Goal: Check status: Check status

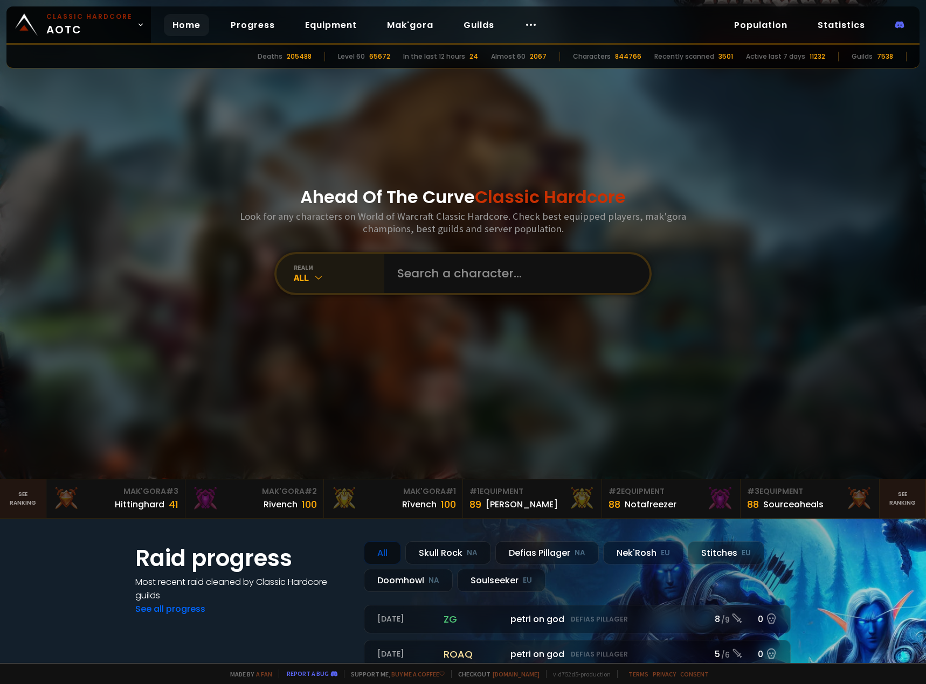
click at [344, 286] on div "realm All" at bounding box center [330, 273] width 108 height 39
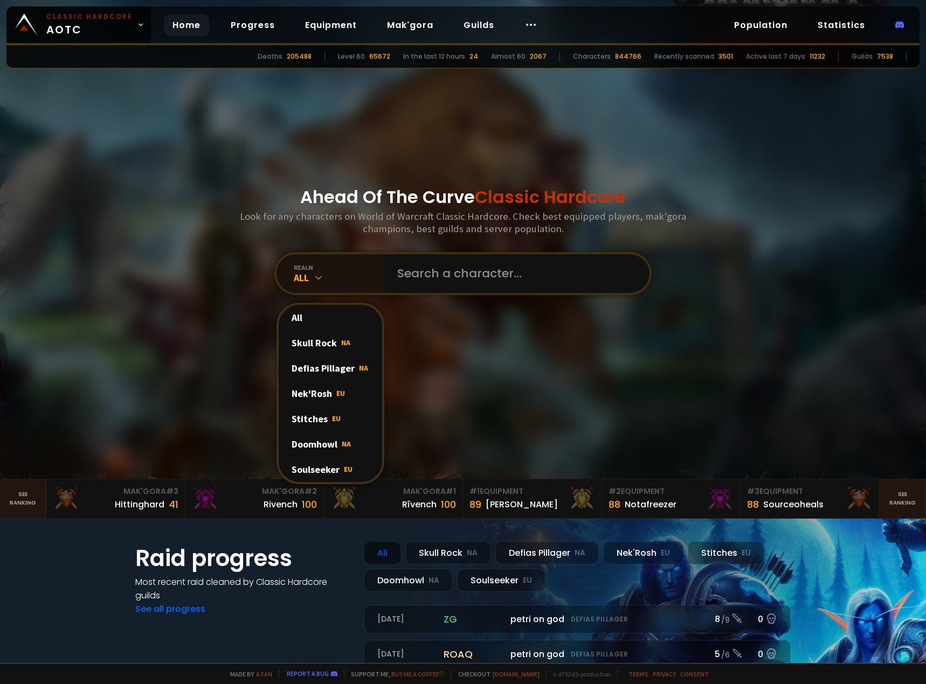
click at [325, 466] on div "Soulseeker EU" at bounding box center [330, 469] width 103 height 25
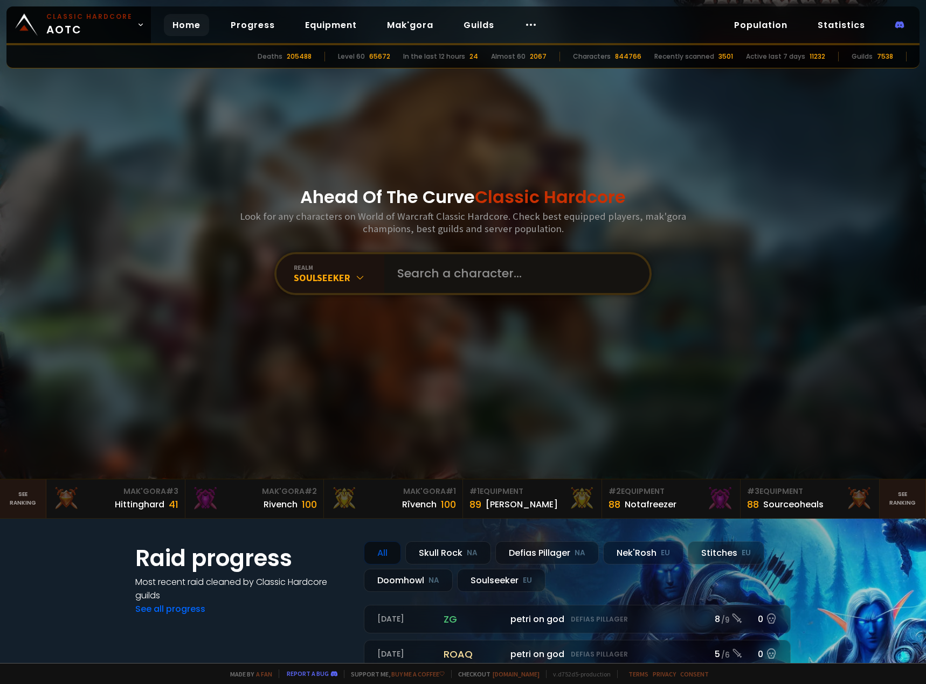
click at [467, 273] on input "text" at bounding box center [514, 273] width 246 height 39
type input "Gæ"
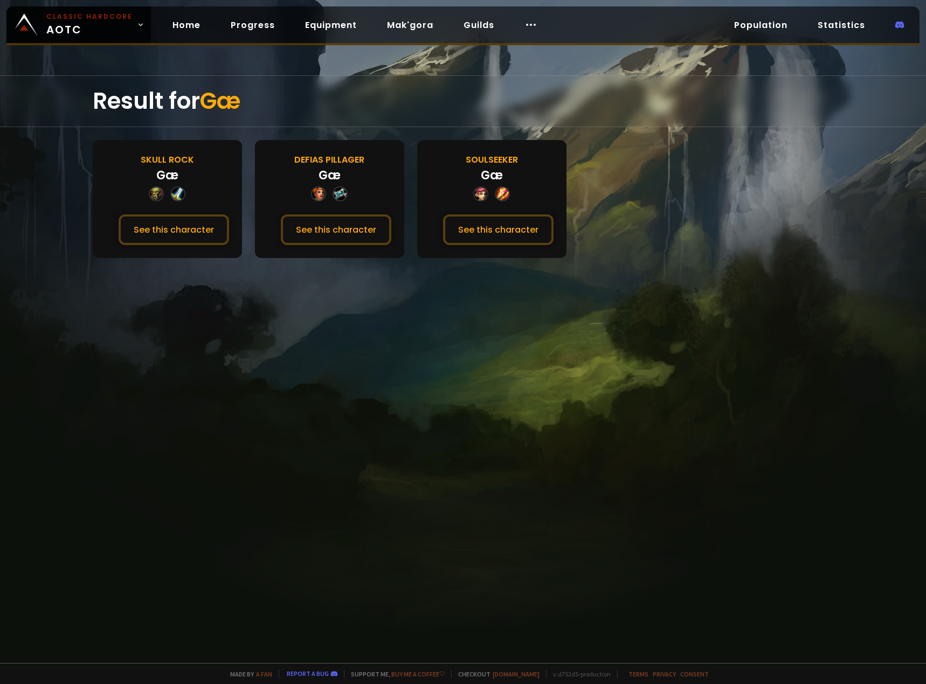
click at [531, 285] on div "Result for Gæ Skull Rock Gæ See this character Defias Pillager Gæ See this char…" at bounding box center [463, 369] width 926 height 588
click at [491, 241] on button "See this character" at bounding box center [498, 229] width 110 height 31
drag, startPoint x: 700, startPoint y: 422, endPoint x: 710, endPoint y: 433, distance: 14.9
click at [710, 433] on div "Result for Gæ Skull Rock Gæ See this character Defias Pillager Gæ See this char…" at bounding box center [463, 369] width 926 height 588
click at [325, 229] on button "See this character" at bounding box center [336, 229] width 110 height 31
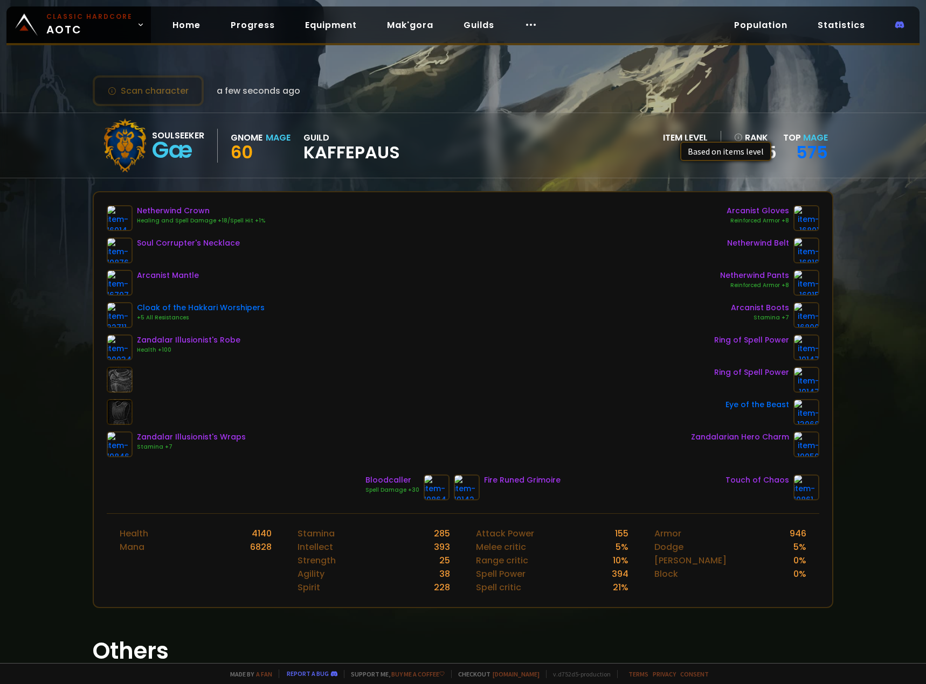
click at [734, 135] on icon at bounding box center [738, 137] width 9 height 9
click at [802, 154] on link "575" at bounding box center [812, 152] width 32 height 24
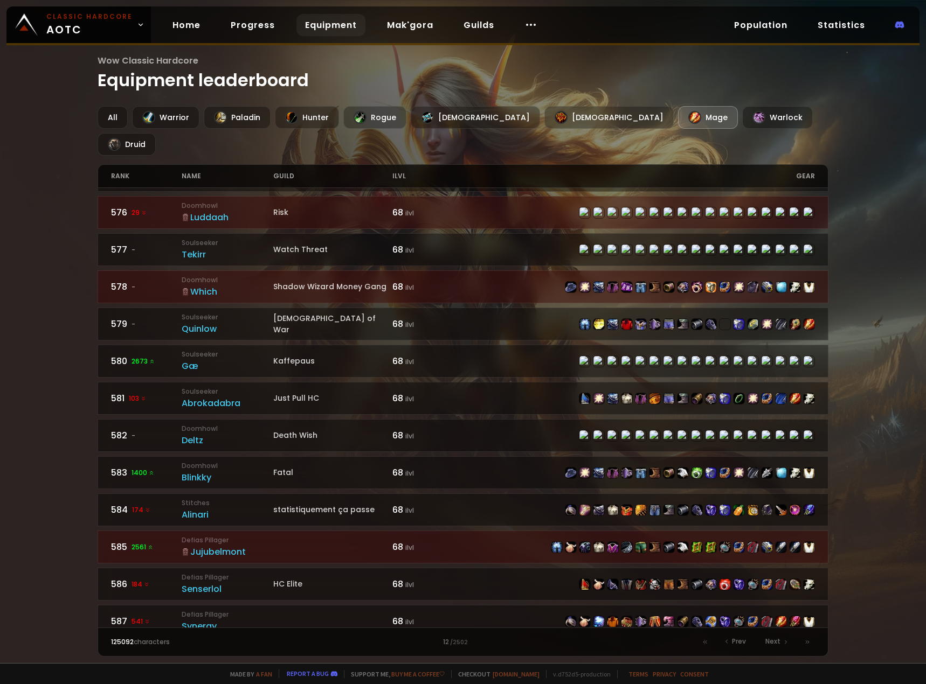
scroll to position [921, 0]
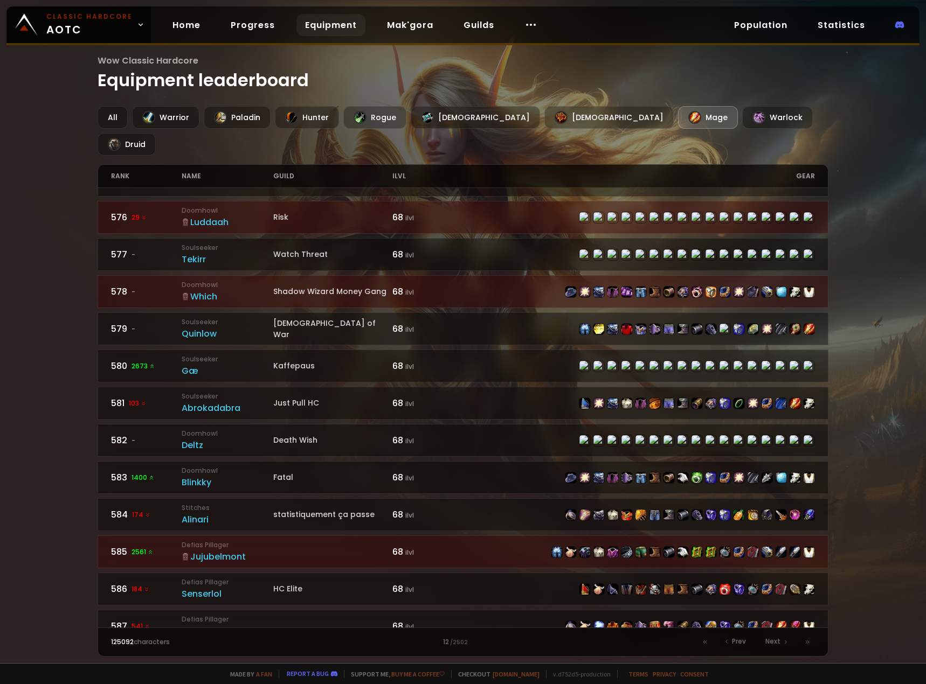
drag, startPoint x: 545, startPoint y: 322, endPoint x: 534, endPoint y: 322, distance: 11.9
